Goal: Task Accomplishment & Management: Manage account settings

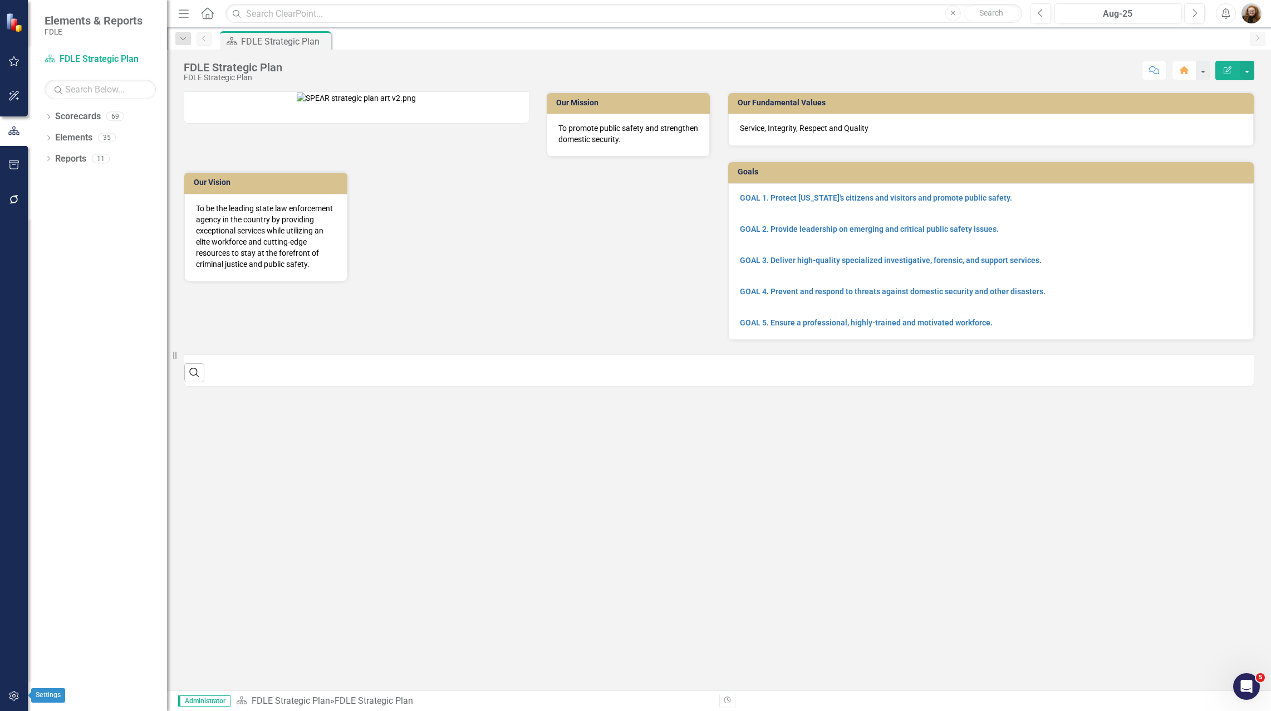
click at [9, 699] on icon "button" at bounding box center [14, 695] width 12 height 9
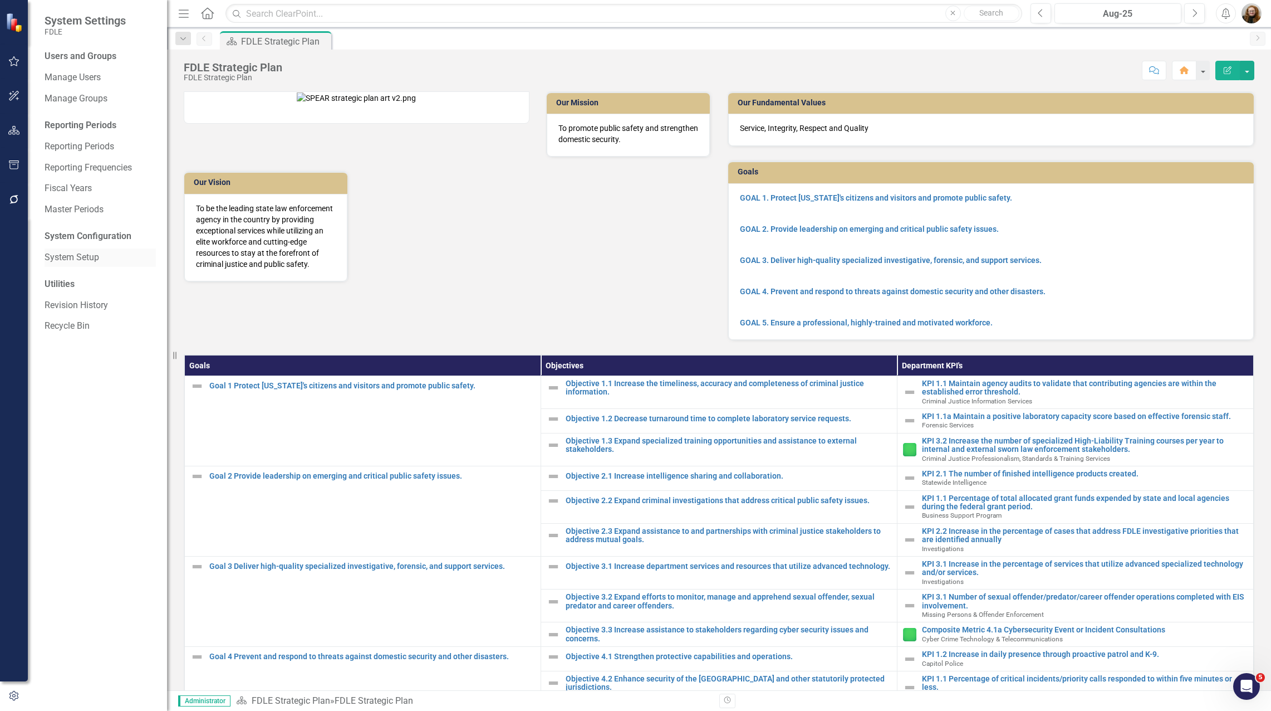
click at [82, 259] on link "System Setup" at bounding box center [100, 257] width 111 height 13
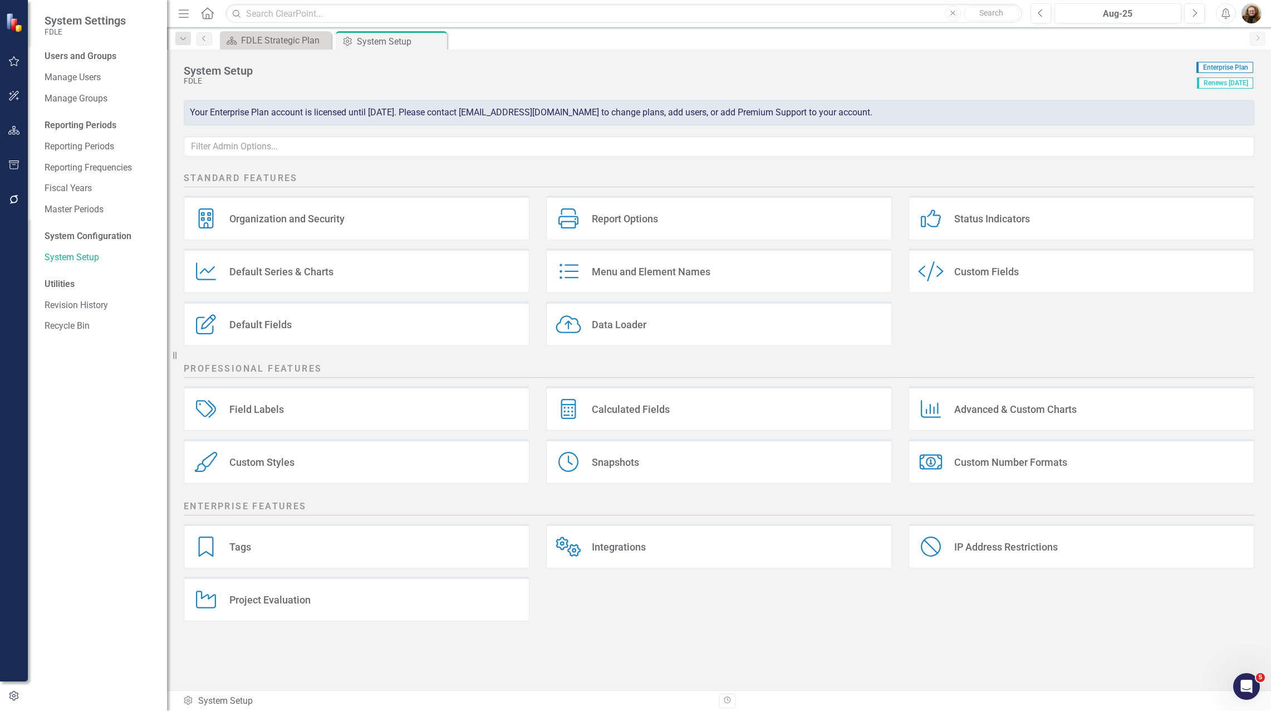
click at [269, 462] on div "Custom Styles" at bounding box center [261, 462] width 65 height 13
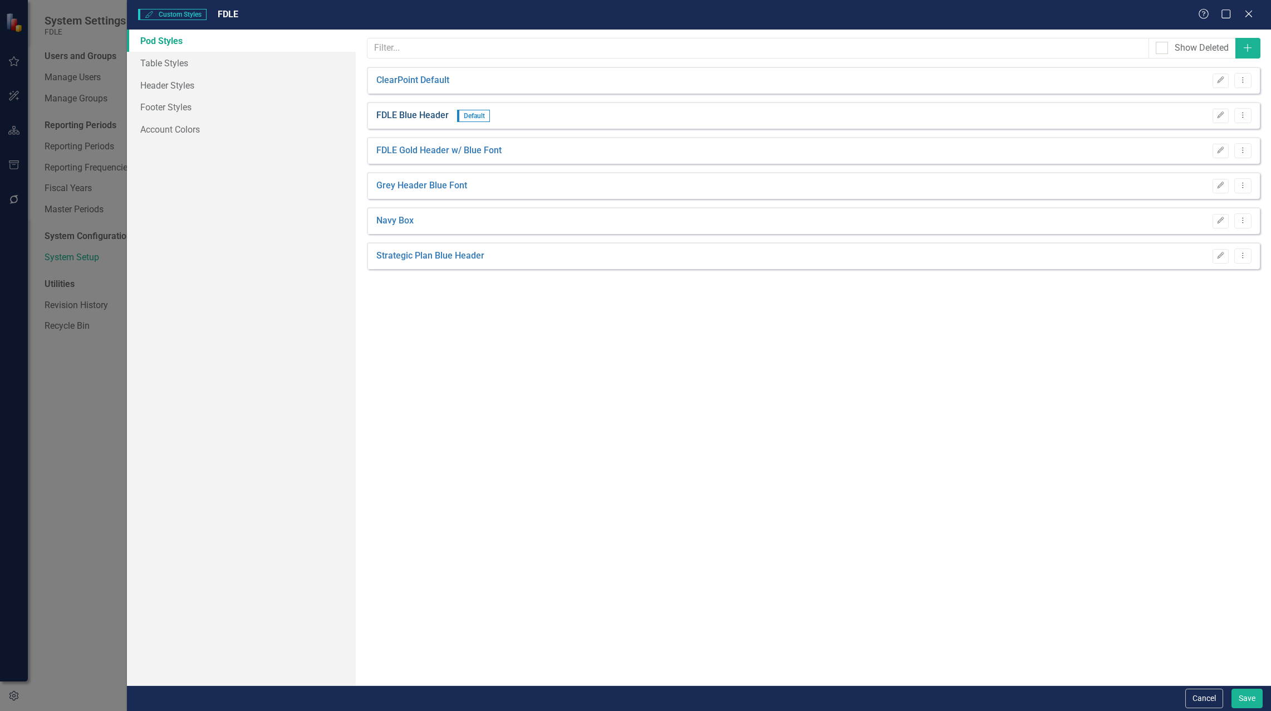
click at [412, 114] on link "FDLE Blue Header" at bounding box center [412, 115] width 72 height 13
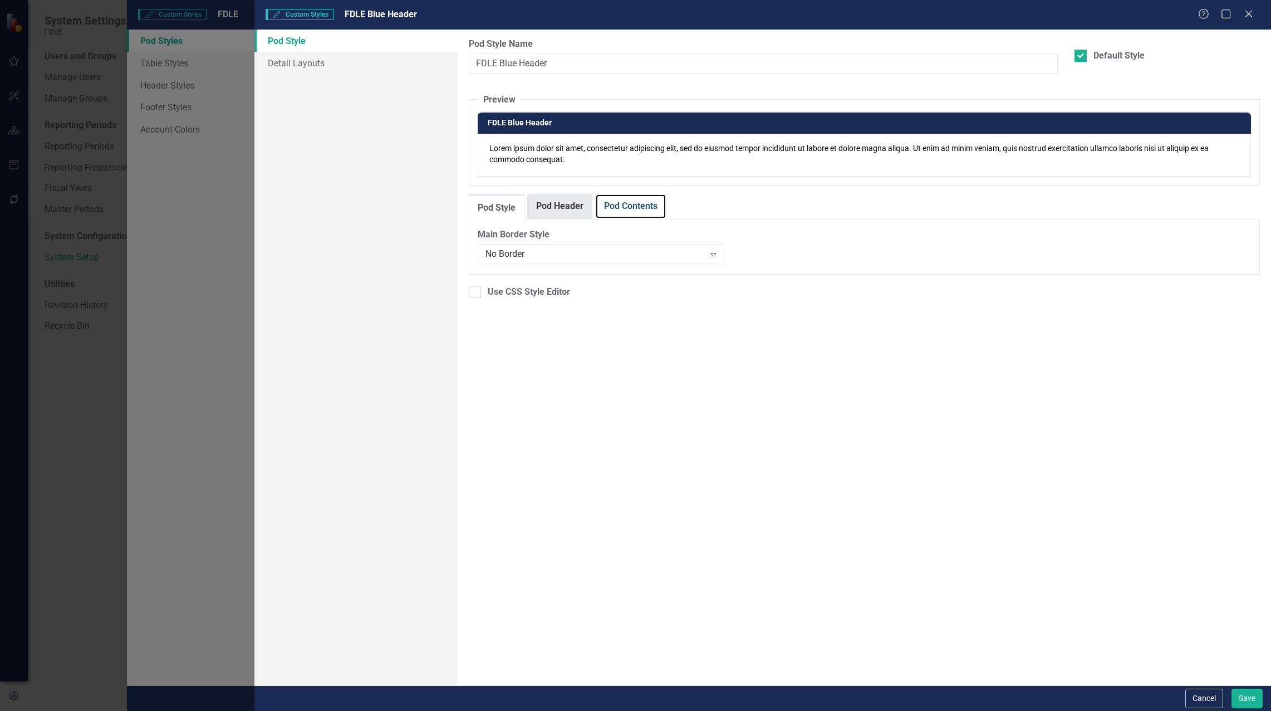
drag, startPoint x: 642, startPoint y: 203, endPoint x: 589, endPoint y: 203, distance: 52.9
click at [641, 203] on link "Pod Contents" at bounding box center [631, 206] width 70 height 24
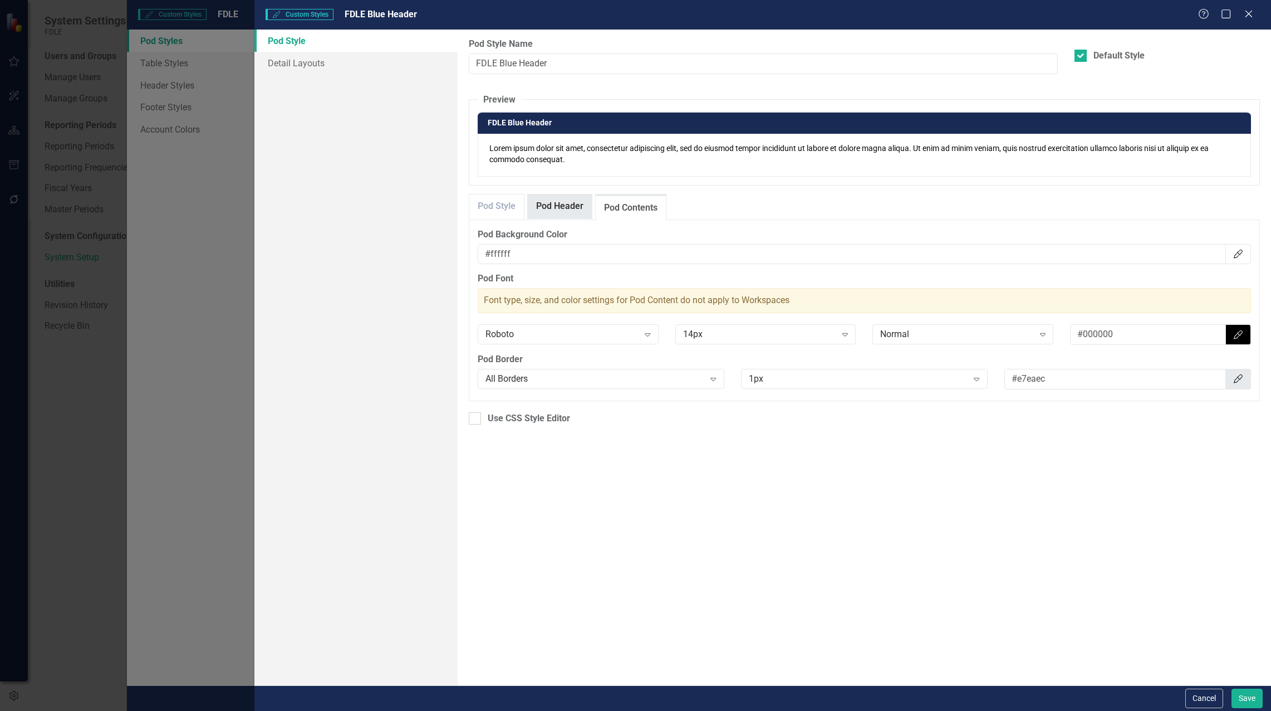
click at [571, 205] on link "Pod Header" at bounding box center [560, 206] width 64 height 24
drag, startPoint x: 531, startPoint y: 252, endPoint x: 492, endPoint y: 256, distance: 39.7
click at [492, 256] on input "#192a55" at bounding box center [852, 254] width 749 height 21
click at [204, 160] on div "Custom Styles Custom Styles FDLE Blue Header Help Maximize Close Pod Style Deta…" at bounding box center [635, 355] width 1271 height 711
click at [1249, 18] on icon "Close" at bounding box center [1249, 13] width 14 height 11
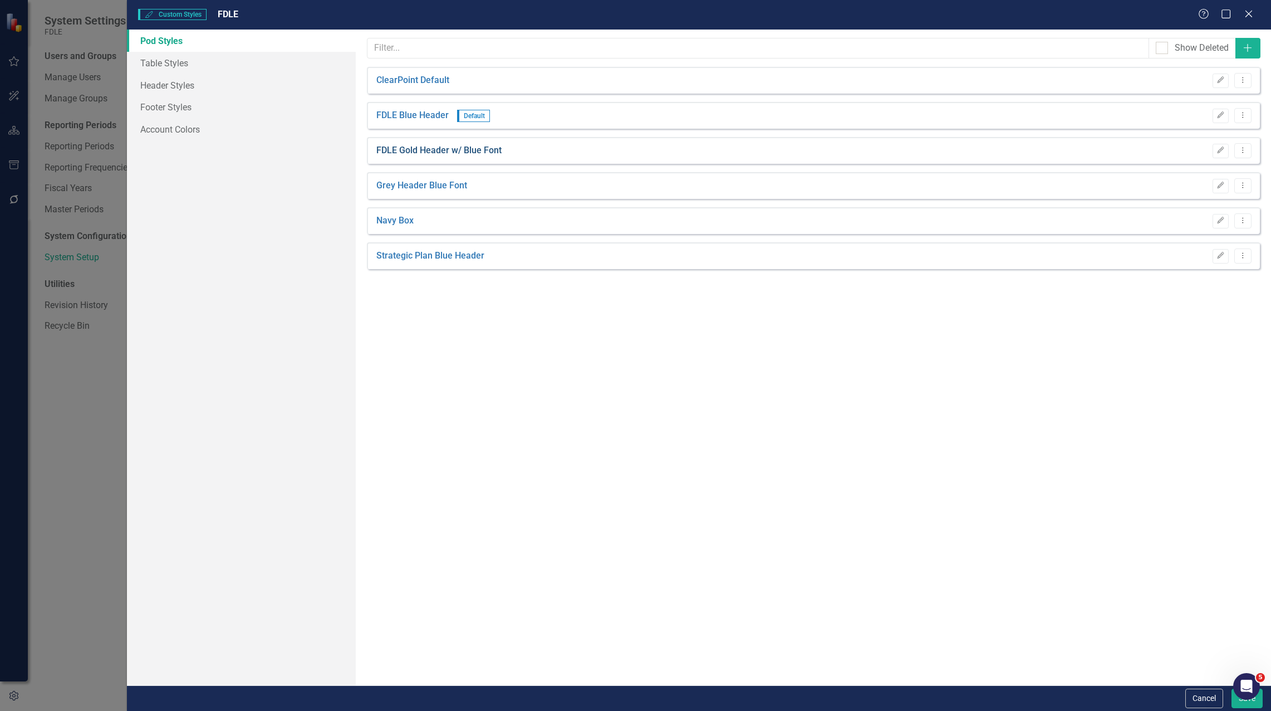
click at [449, 153] on link "FDLE Gold Header w/ Blue Font" at bounding box center [438, 150] width 125 height 13
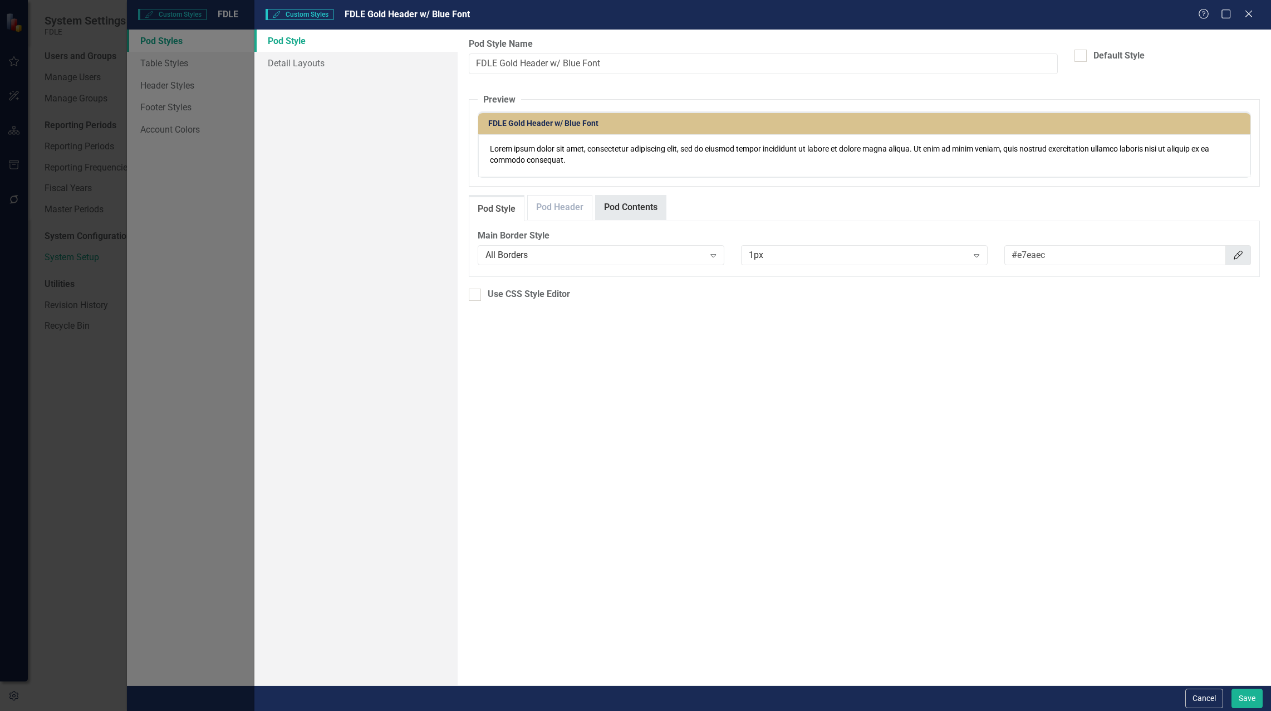
click at [614, 212] on link "Pod Contents" at bounding box center [631, 207] width 70 height 24
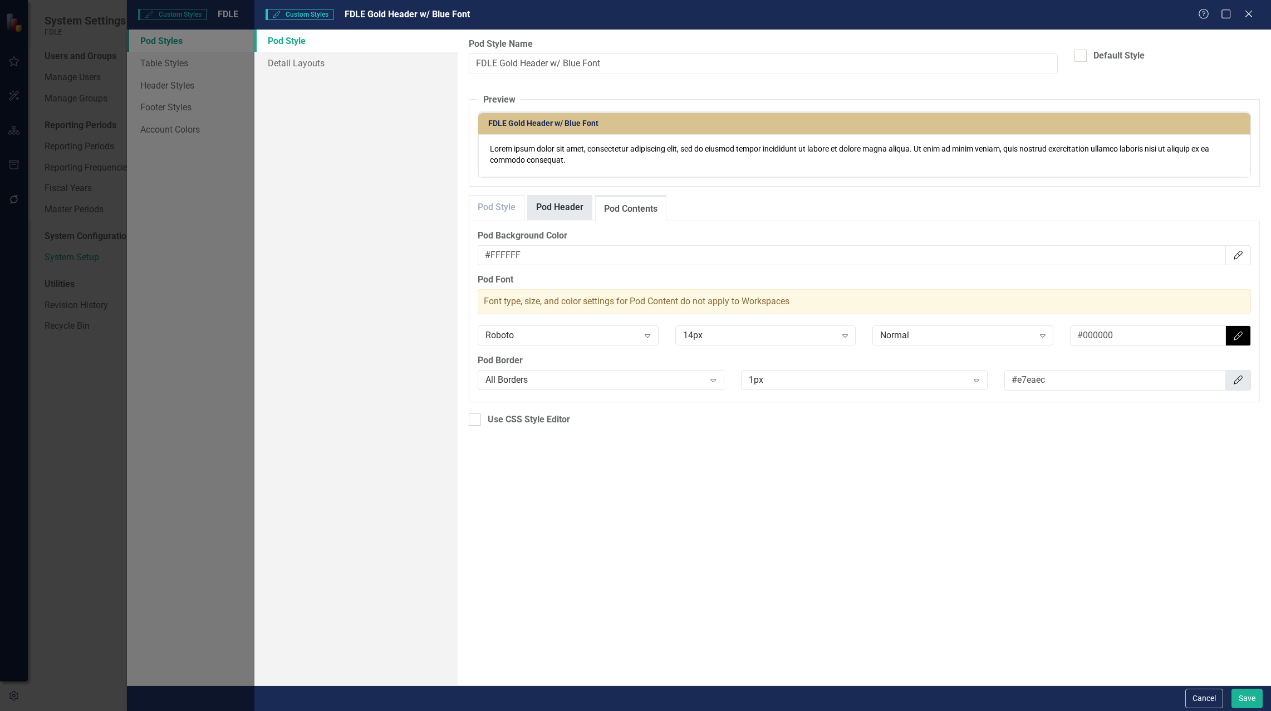
click at [553, 213] on link "Pod Header" at bounding box center [560, 207] width 64 height 24
drag, startPoint x: 531, startPoint y: 253, endPoint x: 490, endPoint y: 250, distance: 42.0
click at [490, 250] on input "#d8c28f" at bounding box center [852, 255] width 749 height 21
click at [1250, 12] on icon "Close" at bounding box center [1249, 13] width 14 height 11
